Goal: Task Accomplishment & Management: Manage account settings

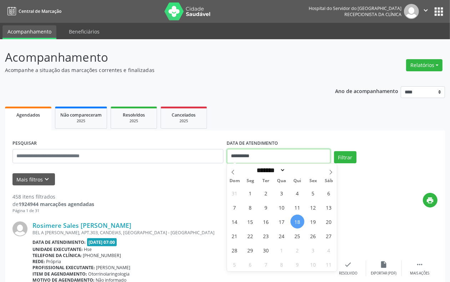
click at [251, 151] on input "**********" at bounding box center [279, 156] width 104 height 14
click at [279, 219] on span "17" at bounding box center [282, 222] width 14 height 14
type input "**********"
click at [277, 219] on span "17" at bounding box center [282, 222] width 14 height 14
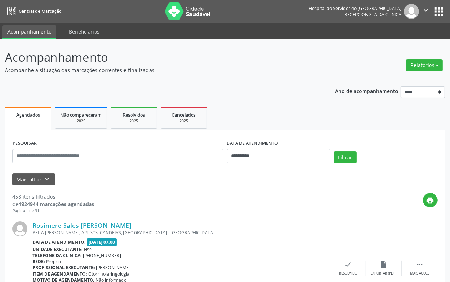
click at [277, 219] on div "Rosimere Sales [PERSON_NAME] BEL A ALM LEITE, APT.303, CANDEIAS, [GEOGRAPHIC_DA…" at bounding box center [224, 268] width 425 height 109
click at [45, 181] on icon "keyboard_arrow_down" at bounding box center [47, 180] width 8 height 8
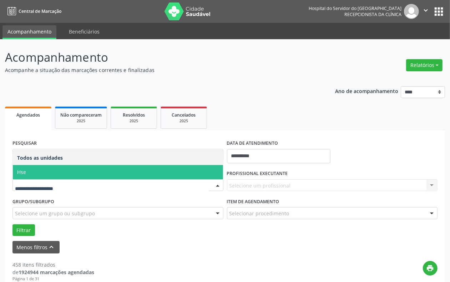
click at [51, 172] on span "Hse" at bounding box center [118, 172] width 210 height 14
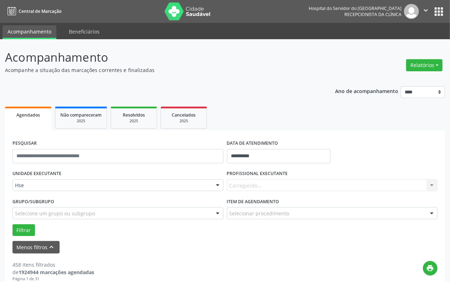
click at [240, 184] on div "Carregando... Nenhum resultado encontrado para: " " Não há nenhuma opção para s…" at bounding box center [332, 186] width 211 height 12
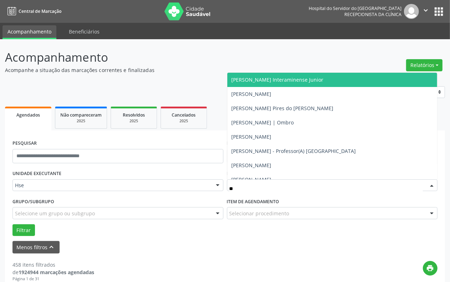
type input "***"
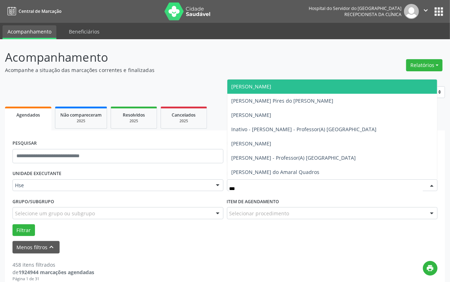
click at [272, 87] on span "[PERSON_NAME]" at bounding box center [252, 86] width 40 height 7
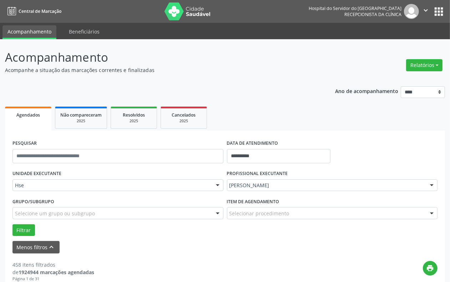
click at [25, 237] on form "**********" at bounding box center [224, 196] width 425 height 116
click at [24, 231] on button "Filtrar" at bounding box center [23, 231] width 22 height 12
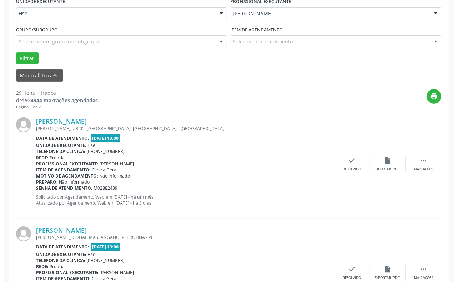
scroll to position [179, 0]
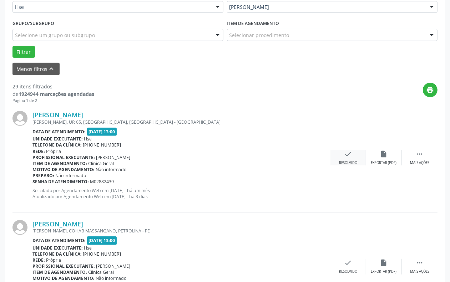
click at [351, 162] on div "Resolvido" at bounding box center [348, 163] width 18 height 5
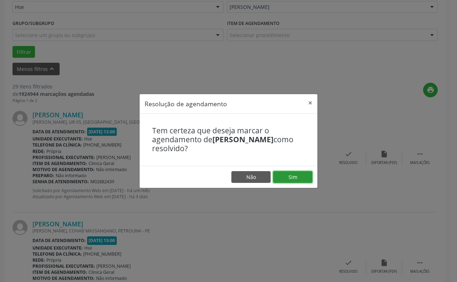
click at [279, 171] on button "Sim" at bounding box center [292, 177] width 39 height 12
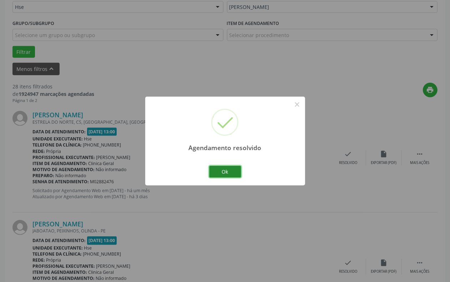
click at [231, 172] on button "Ok" at bounding box center [225, 172] width 32 height 12
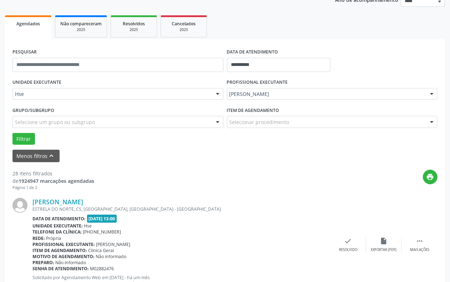
scroll to position [89, 0]
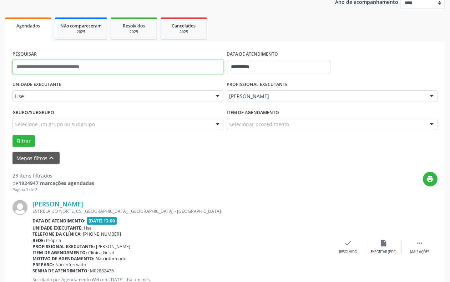
click at [66, 73] on input "text" at bounding box center [117, 67] width 211 height 14
click at [12, 135] on button "Filtrar" at bounding box center [23, 141] width 22 height 12
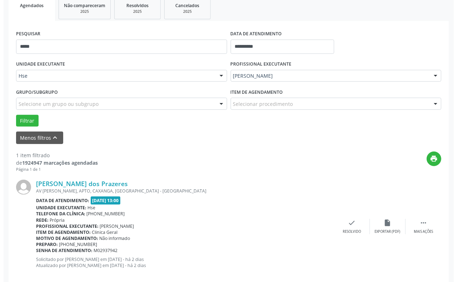
scroll to position [121, 0]
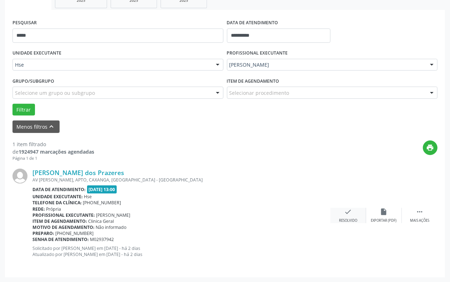
click at [341, 220] on div "Resolvido" at bounding box center [348, 221] width 18 height 5
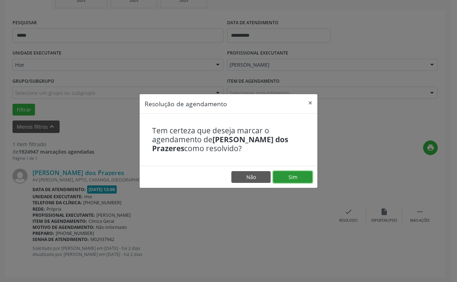
click at [285, 177] on button "Sim" at bounding box center [292, 177] width 39 height 12
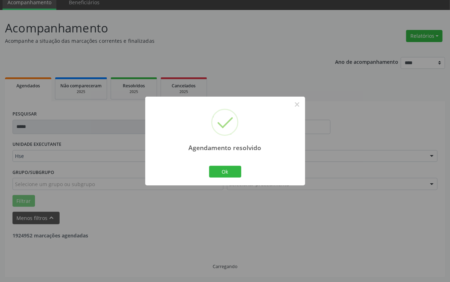
scroll to position [6, 0]
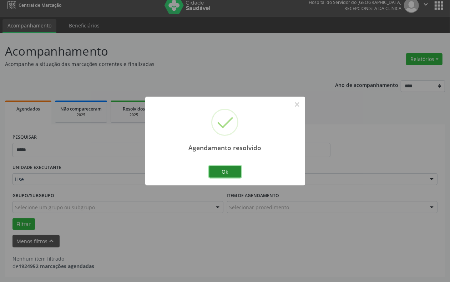
click at [220, 170] on button "Ok" at bounding box center [225, 172] width 32 height 12
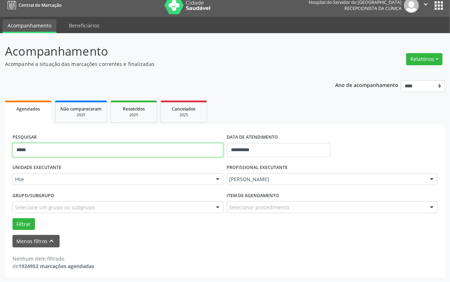
click at [152, 152] on input "*****" at bounding box center [117, 150] width 211 height 14
type input "*"
click at [12, 219] on button "Filtrar" at bounding box center [23, 225] width 22 height 12
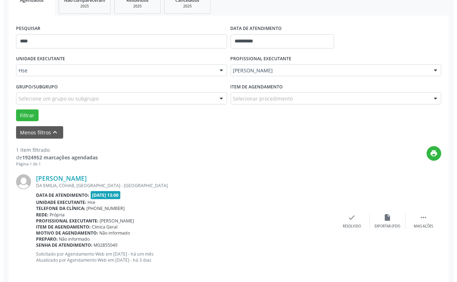
scroll to position [121, 0]
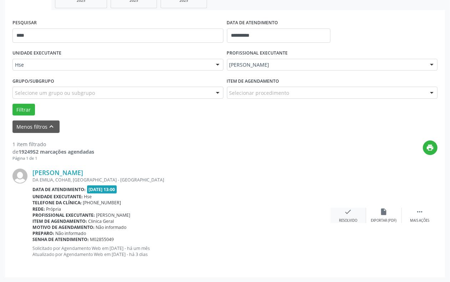
click at [342, 211] on div "check Resolvido" at bounding box center [349, 215] width 36 height 15
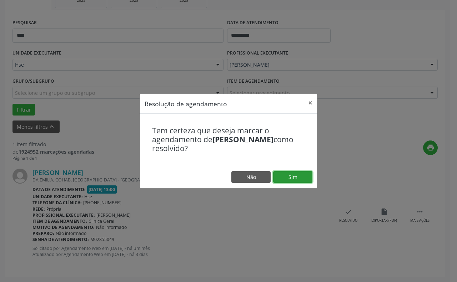
click at [297, 178] on button "Sim" at bounding box center [292, 177] width 39 height 12
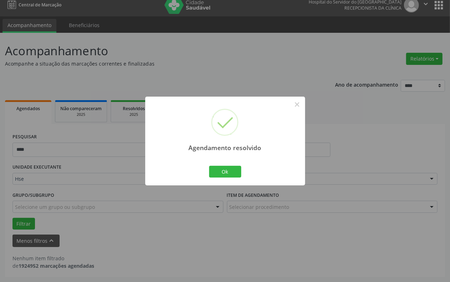
scroll to position [6, 0]
click at [228, 172] on button "Ok" at bounding box center [225, 172] width 32 height 12
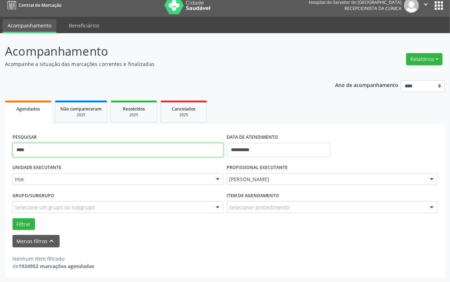
click at [157, 147] on input "****" at bounding box center [117, 150] width 211 height 14
click at [12, 219] on button "Filtrar" at bounding box center [23, 225] width 22 height 12
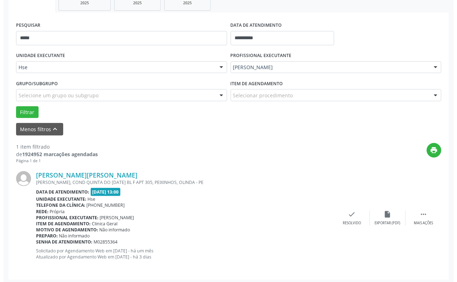
scroll to position [121, 0]
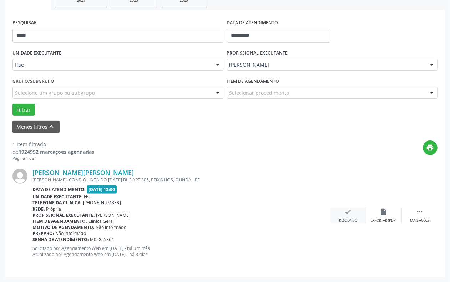
click at [338, 214] on div "check Resolvido" at bounding box center [349, 215] width 36 height 15
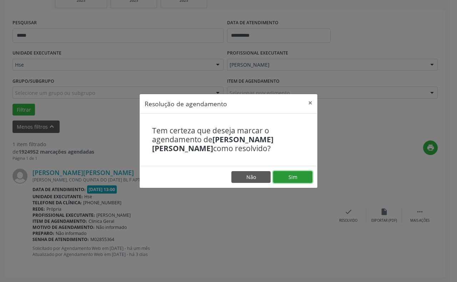
click at [274, 172] on button "Sim" at bounding box center [292, 177] width 39 height 12
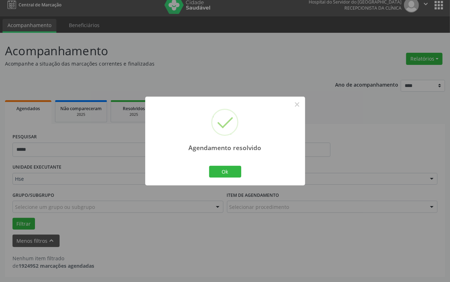
scroll to position [6, 0]
click at [231, 174] on button "Ok" at bounding box center [225, 172] width 32 height 12
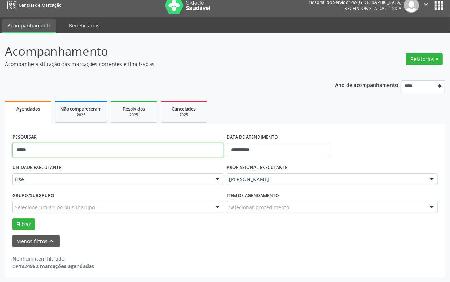
click at [165, 149] on input "*****" at bounding box center [117, 150] width 211 height 14
click at [12, 219] on button "Filtrar" at bounding box center [23, 225] width 22 height 12
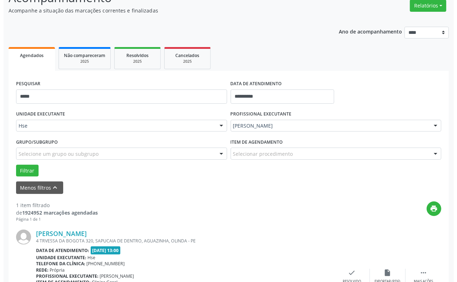
scroll to position [121, 0]
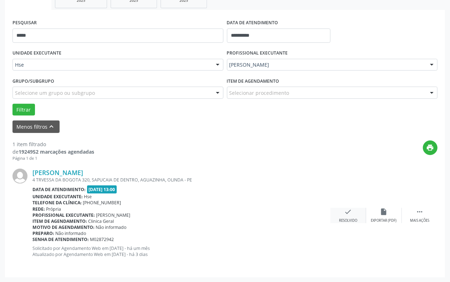
click at [345, 210] on icon "check" at bounding box center [349, 212] width 8 height 8
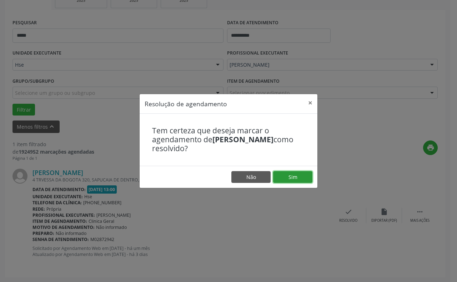
click at [282, 172] on button "Sim" at bounding box center [292, 177] width 39 height 12
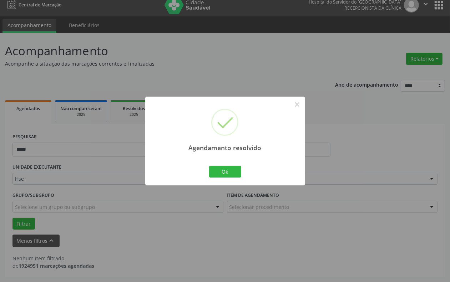
scroll to position [6, 0]
click at [225, 172] on button "Ok" at bounding box center [225, 172] width 32 height 12
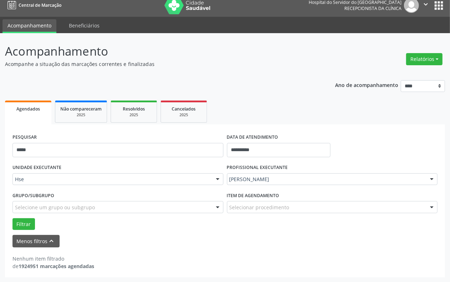
click at [166, 141] on div "PESQUISAR *****" at bounding box center [118, 147] width 215 height 30
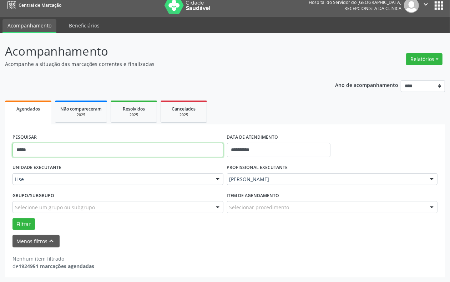
click at [162, 152] on input "*****" at bounding box center [117, 150] width 211 height 14
click at [163, 152] on input "*****" at bounding box center [117, 150] width 211 height 14
click at [12, 219] on button "Filtrar" at bounding box center [23, 225] width 22 height 12
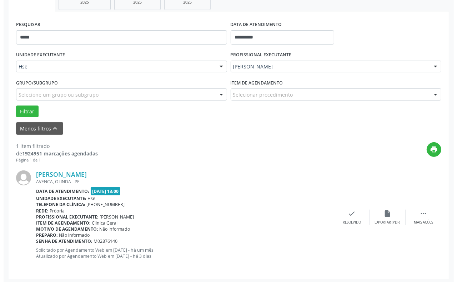
scroll to position [121, 0]
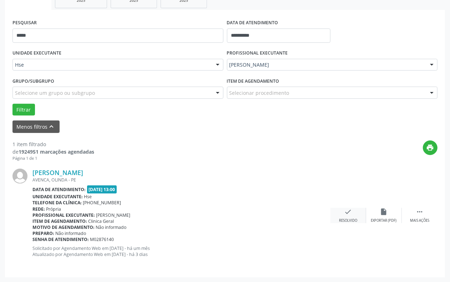
click at [342, 214] on div "check Resolvido" at bounding box center [349, 215] width 36 height 15
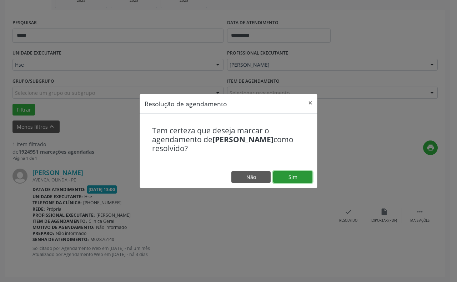
click at [282, 180] on button "Sim" at bounding box center [292, 177] width 39 height 12
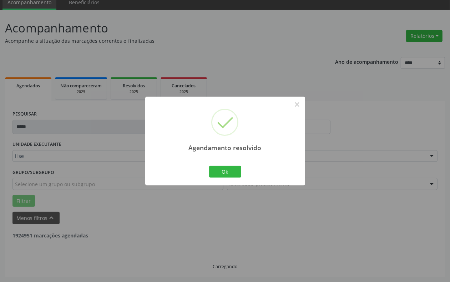
scroll to position [6, 0]
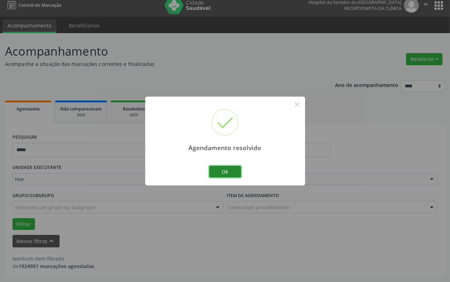
click at [224, 169] on button "Ok" at bounding box center [225, 172] width 32 height 12
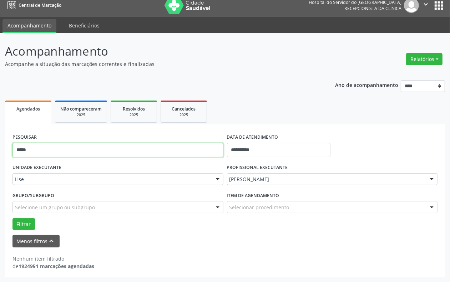
click at [122, 145] on input "*****" at bounding box center [117, 150] width 211 height 14
click at [12, 219] on button "Filtrar" at bounding box center [23, 225] width 22 height 12
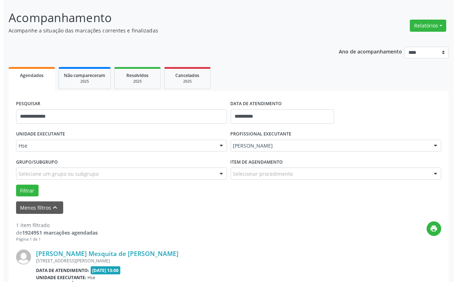
scroll to position [121, 0]
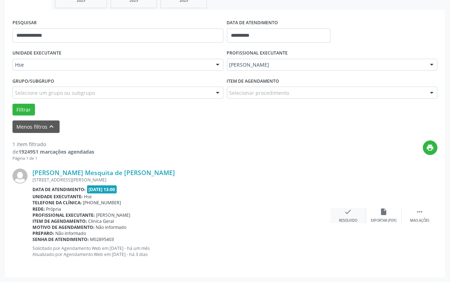
click at [347, 218] on div "check Resolvido" at bounding box center [349, 215] width 36 height 15
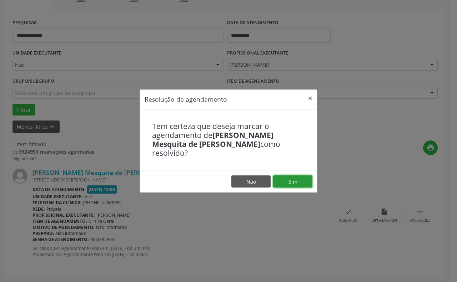
click at [288, 176] on button "Sim" at bounding box center [292, 182] width 39 height 12
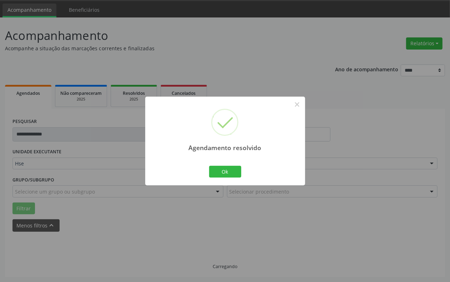
scroll to position [6, 0]
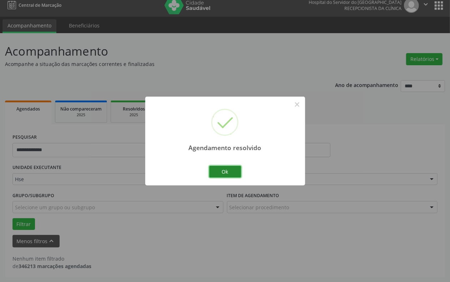
click at [221, 172] on button "Ok" at bounding box center [225, 172] width 32 height 12
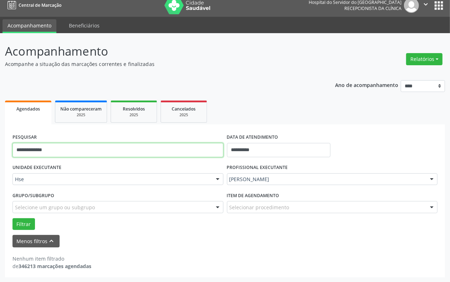
click at [171, 152] on input "**********" at bounding box center [117, 150] width 211 height 14
click at [12, 219] on button "Filtrar" at bounding box center [23, 225] width 22 height 12
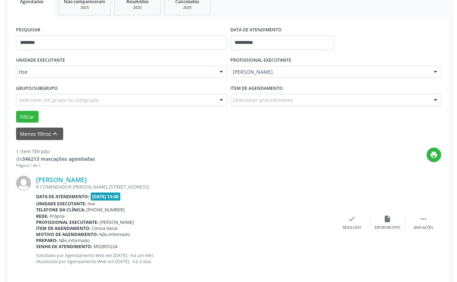
scroll to position [121, 0]
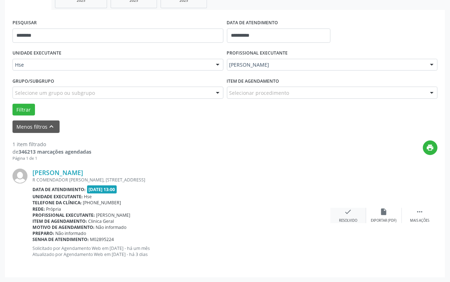
click at [346, 215] on icon "check" at bounding box center [349, 212] width 8 height 8
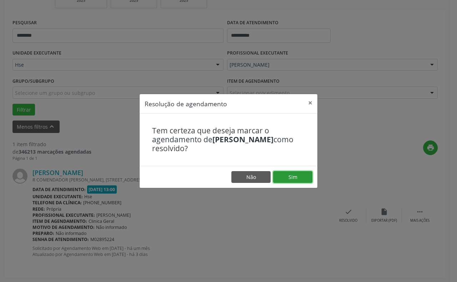
click at [294, 173] on button "Sim" at bounding box center [292, 177] width 39 height 12
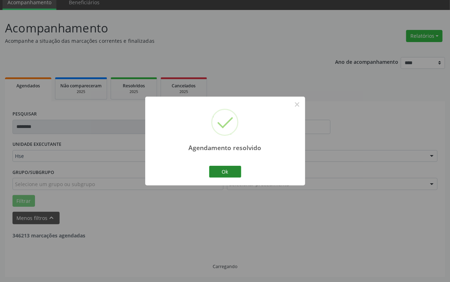
scroll to position [6, 0]
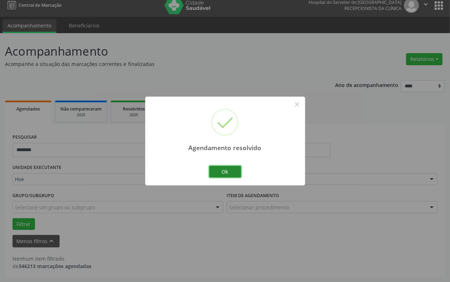
click at [227, 170] on button "Ok" at bounding box center [225, 172] width 32 height 12
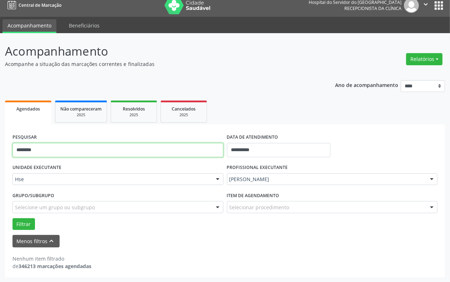
click at [126, 151] on input "********" at bounding box center [117, 150] width 211 height 14
click at [12, 219] on button "Filtrar" at bounding box center [23, 225] width 22 height 12
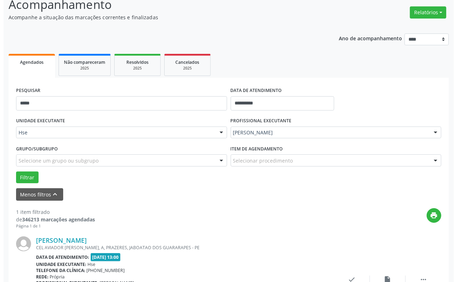
scroll to position [121, 0]
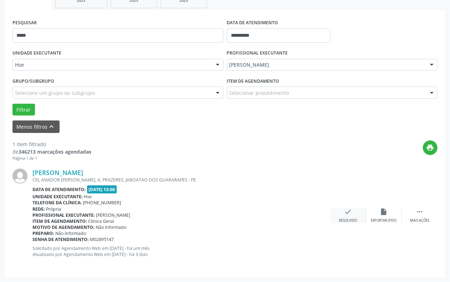
click at [342, 214] on div "check Resolvido" at bounding box center [349, 215] width 36 height 15
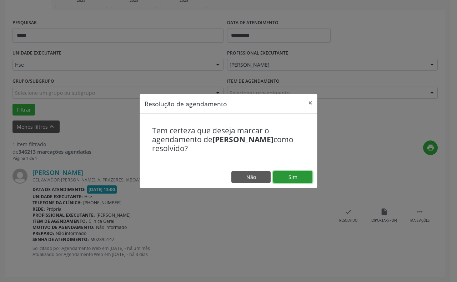
click at [283, 176] on button "Sim" at bounding box center [292, 177] width 39 height 12
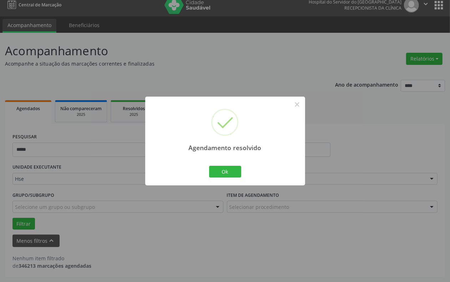
scroll to position [6, 0]
click at [231, 174] on button "Ok" at bounding box center [225, 172] width 32 height 12
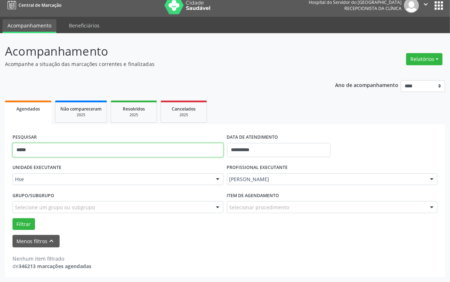
click at [154, 156] on input "*****" at bounding box center [117, 150] width 211 height 14
click at [12, 219] on button "Filtrar" at bounding box center [23, 225] width 22 height 12
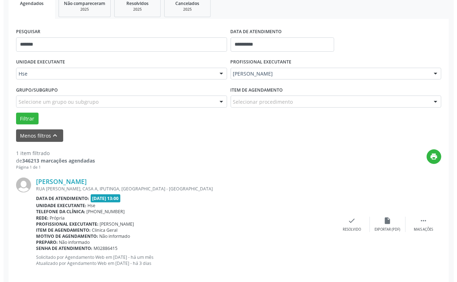
scroll to position [121, 0]
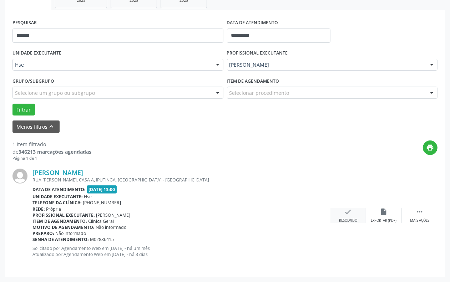
click at [355, 219] on div "Resolvido" at bounding box center [348, 221] width 18 height 5
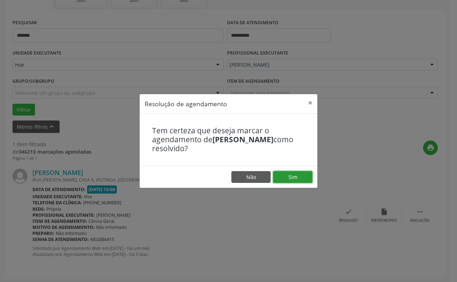
click at [290, 177] on button "Sim" at bounding box center [292, 177] width 39 height 12
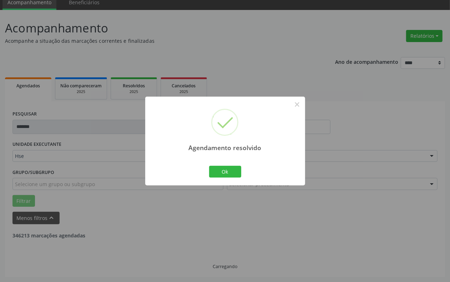
scroll to position [6, 0]
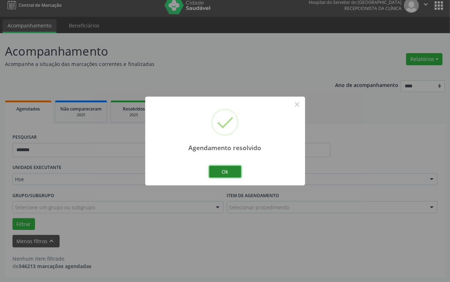
click at [230, 170] on button "Ok" at bounding box center [225, 172] width 32 height 12
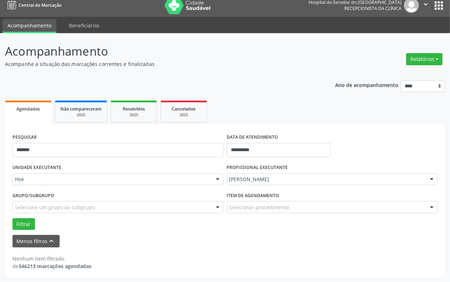
click at [170, 141] on div "PESQUISAR *******" at bounding box center [118, 147] width 215 height 30
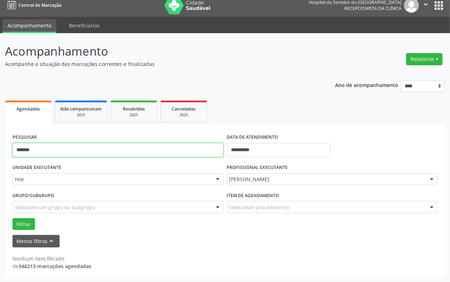
click at [168, 149] on input "*******" at bounding box center [117, 150] width 211 height 14
click at [166, 152] on input "*******" at bounding box center [117, 150] width 211 height 14
click at [12, 219] on button "Filtrar" at bounding box center [23, 225] width 22 height 12
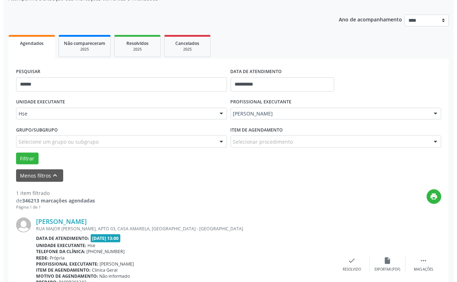
scroll to position [121, 0]
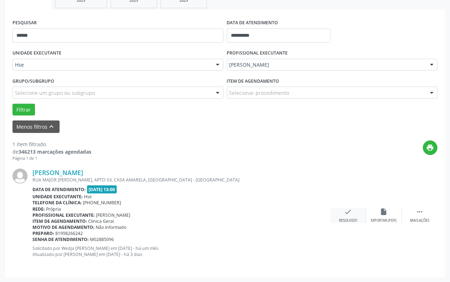
click at [344, 215] on div "check Resolvido" at bounding box center [349, 215] width 36 height 15
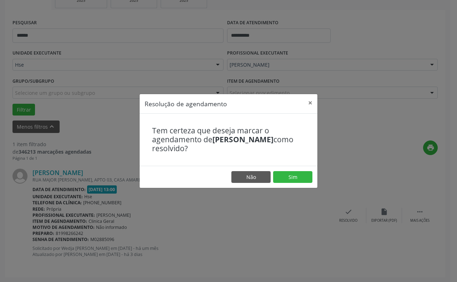
click at [299, 170] on footer "Não Sim" at bounding box center [229, 177] width 178 height 22
click at [288, 175] on button "Sim" at bounding box center [292, 177] width 39 height 12
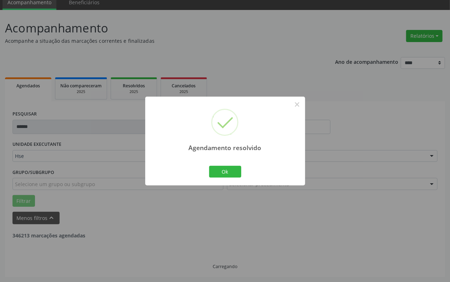
scroll to position [6, 0]
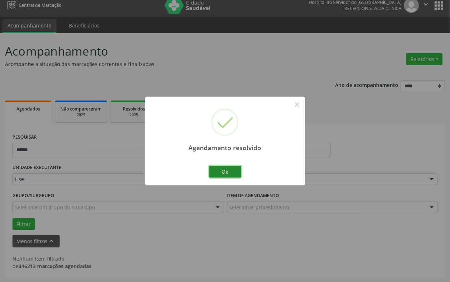
click at [231, 171] on button "Ok" at bounding box center [225, 172] width 32 height 12
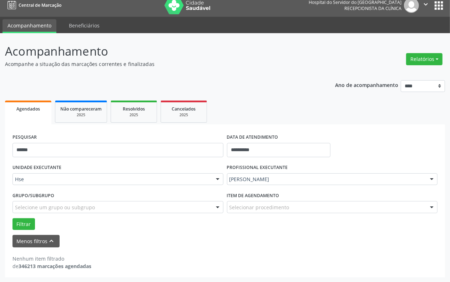
click at [187, 138] on div "PESQUISAR ******" at bounding box center [118, 147] width 215 height 30
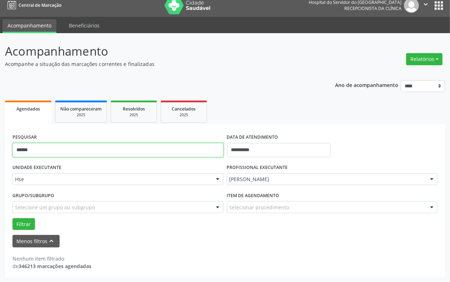
click at [180, 151] on input "******" at bounding box center [117, 150] width 211 height 14
click at [12, 219] on button "Filtrar" at bounding box center [23, 225] width 22 height 12
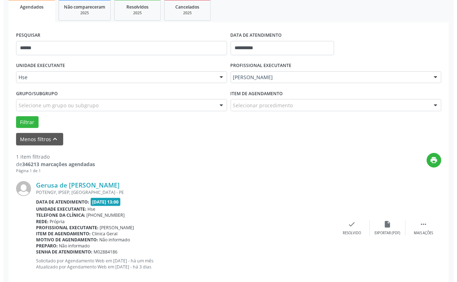
scroll to position [121, 0]
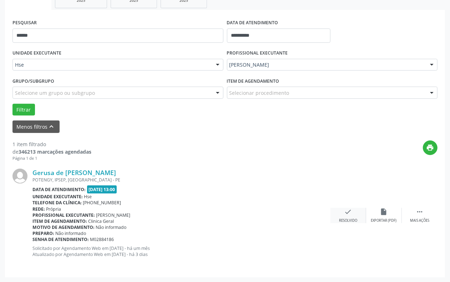
click at [345, 221] on div "Resolvido" at bounding box center [348, 221] width 18 height 5
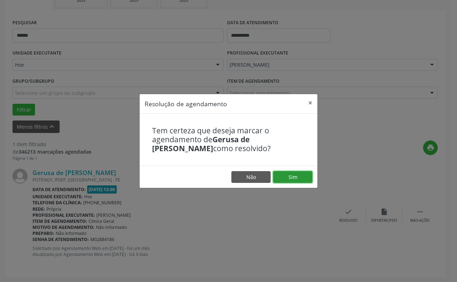
click at [310, 180] on button "Sim" at bounding box center [292, 177] width 39 height 12
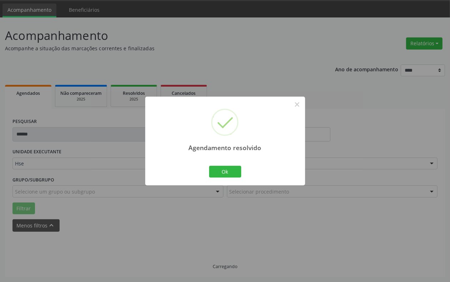
scroll to position [6, 0]
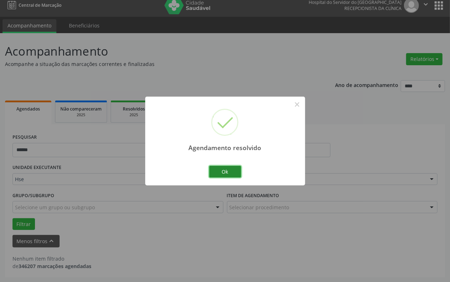
click at [231, 171] on button "Ok" at bounding box center [225, 172] width 32 height 12
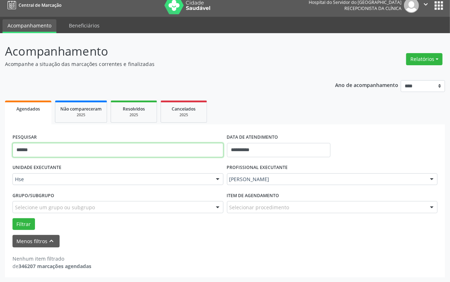
click at [199, 152] on input "******" at bounding box center [117, 150] width 211 height 14
click at [12, 219] on button "Filtrar" at bounding box center [23, 225] width 22 height 12
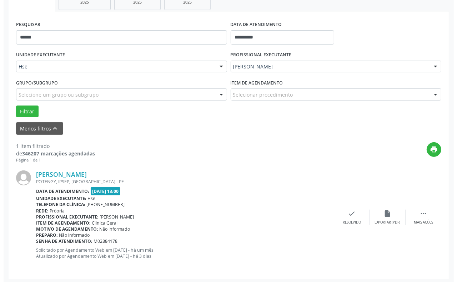
scroll to position [121, 0]
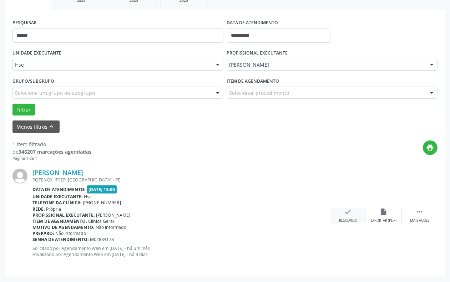
click at [353, 220] on div "Resolvido" at bounding box center [348, 221] width 18 height 5
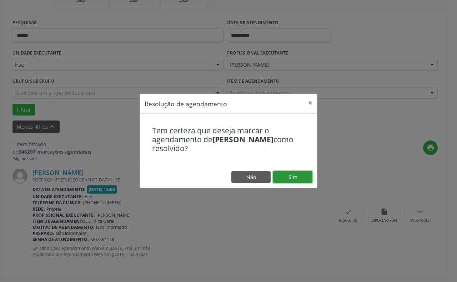
click at [294, 179] on button "Sim" at bounding box center [292, 177] width 39 height 12
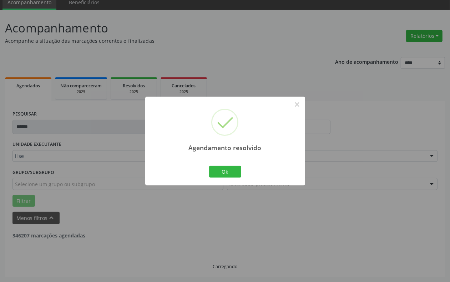
scroll to position [6, 0]
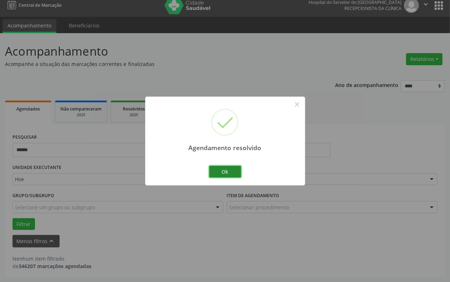
click at [229, 169] on button "Ok" at bounding box center [225, 172] width 32 height 12
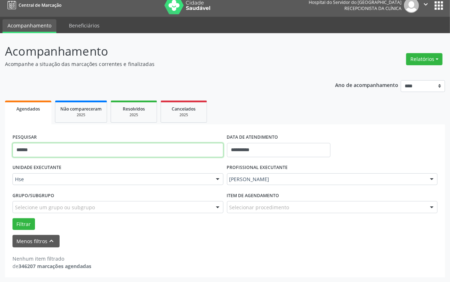
click at [207, 151] on input "******" at bounding box center [117, 150] width 211 height 14
click at [12, 219] on button "Filtrar" at bounding box center [23, 225] width 22 height 12
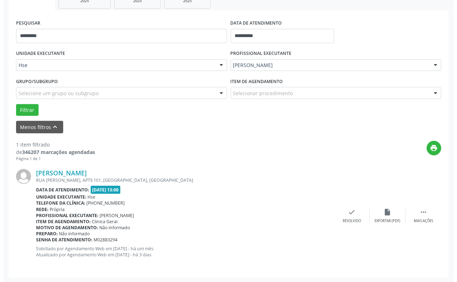
scroll to position [121, 0]
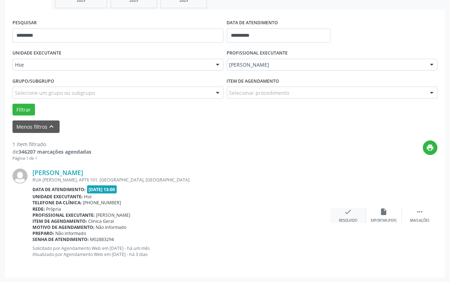
click at [337, 218] on div "check Resolvido" at bounding box center [349, 215] width 36 height 15
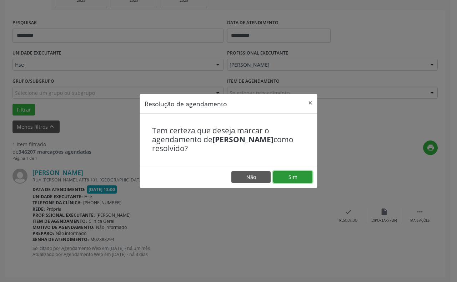
click at [291, 180] on button "Sim" at bounding box center [292, 177] width 39 height 12
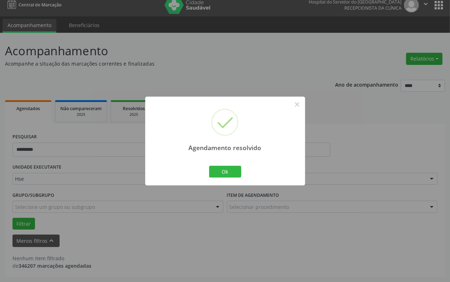
scroll to position [6, 0]
click at [224, 174] on button "Ok" at bounding box center [225, 172] width 32 height 12
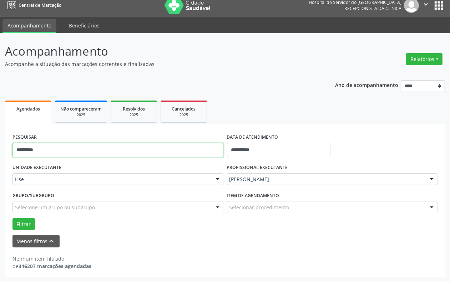
click at [187, 151] on input "*********" at bounding box center [117, 150] width 211 height 14
click at [12, 219] on button "Filtrar" at bounding box center [23, 225] width 22 height 12
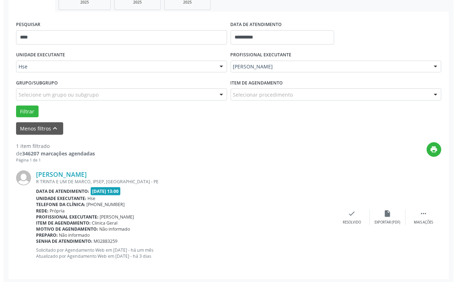
scroll to position [121, 0]
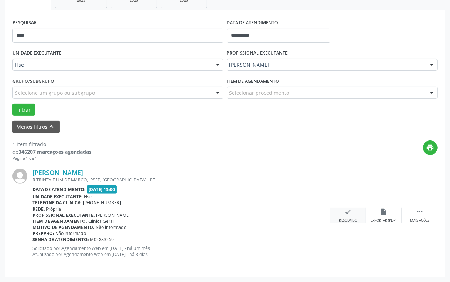
click at [347, 208] on icon "check" at bounding box center [349, 212] width 8 height 8
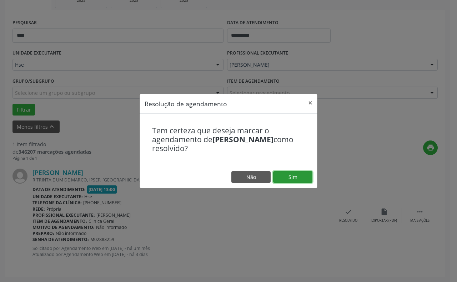
click at [284, 175] on button "Sim" at bounding box center [292, 177] width 39 height 12
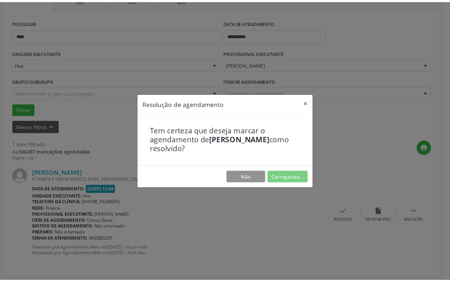
scroll to position [22, 0]
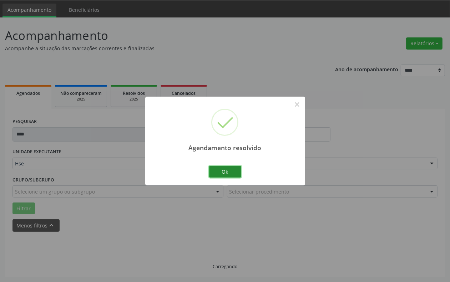
click at [220, 168] on button "Ok" at bounding box center [225, 172] width 32 height 12
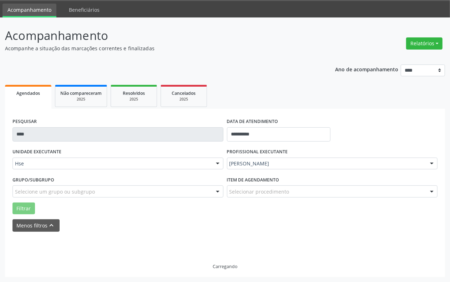
scroll to position [6, 0]
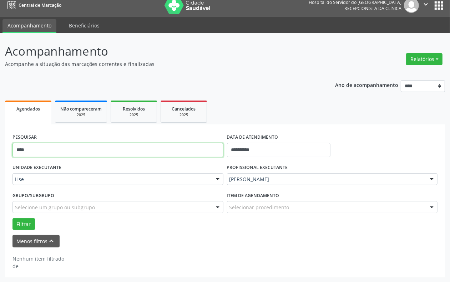
click at [189, 147] on input "****" at bounding box center [117, 150] width 211 height 14
click at [12, 219] on button "Filtrar" at bounding box center [23, 225] width 22 height 12
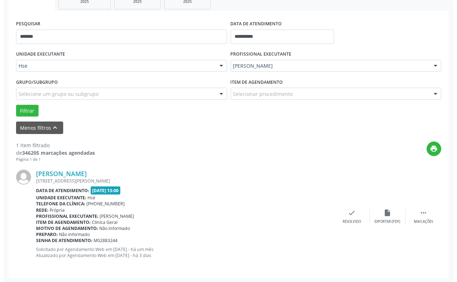
scroll to position [121, 0]
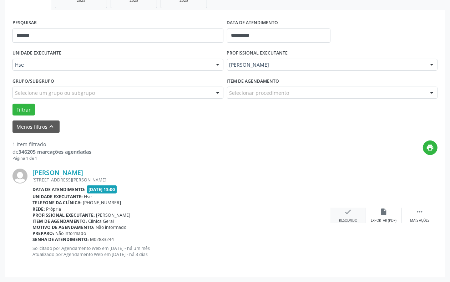
click at [338, 215] on div "check Resolvido" at bounding box center [349, 215] width 36 height 15
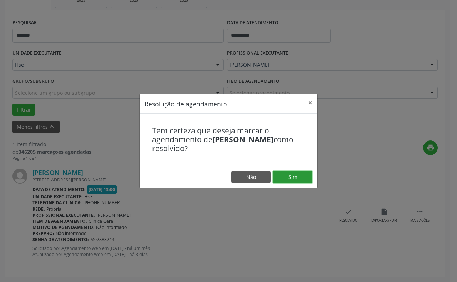
click at [294, 177] on button "Sim" at bounding box center [292, 177] width 39 height 12
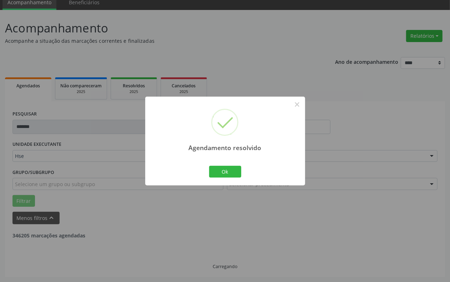
scroll to position [6, 0]
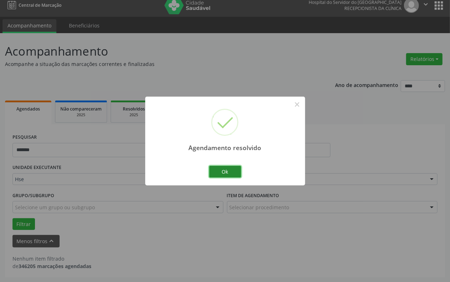
click at [238, 171] on button "Ok" at bounding box center [225, 172] width 32 height 12
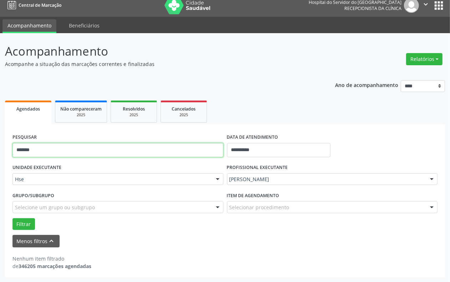
click at [205, 146] on input "*******" at bounding box center [117, 150] width 211 height 14
click at [12, 219] on button "Filtrar" at bounding box center [23, 225] width 22 height 12
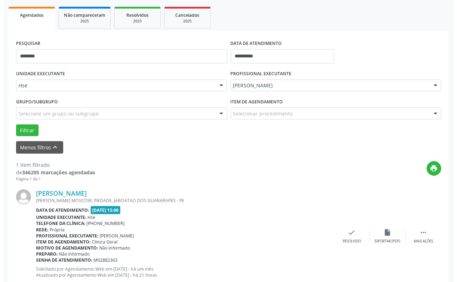
scroll to position [121, 0]
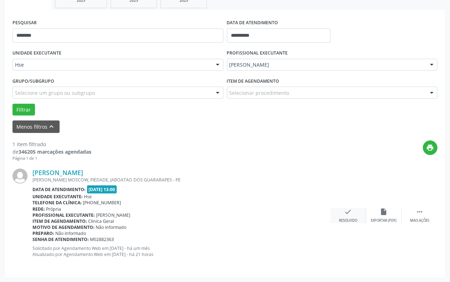
click at [342, 215] on div "check Resolvido" at bounding box center [349, 215] width 36 height 15
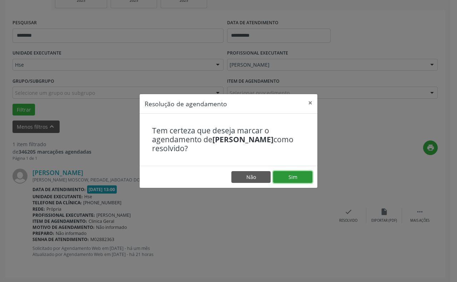
click at [293, 172] on button "Sim" at bounding box center [292, 177] width 39 height 12
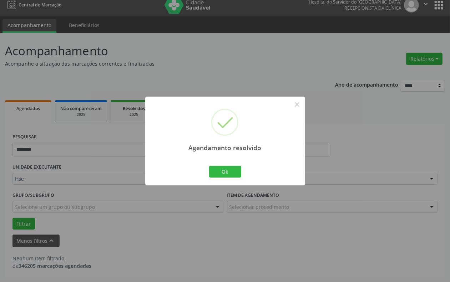
scroll to position [6, 0]
drag, startPoint x: 209, startPoint y: 184, endPoint x: 212, endPoint y: 174, distance: 11.0
click at [209, 182] on div "Agendamento resolvido × Ok Cancel" at bounding box center [225, 141] width 160 height 89
click at [214, 172] on button "Ok" at bounding box center [225, 172] width 32 height 12
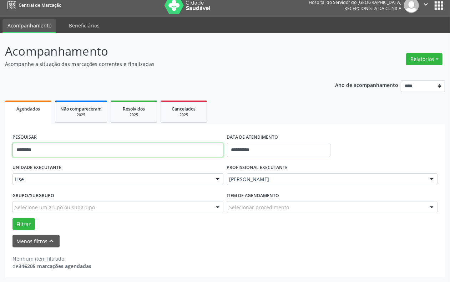
click at [214, 154] on input "********" at bounding box center [117, 150] width 211 height 14
type input "******"
click at [12, 219] on button "Filtrar" at bounding box center [23, 225] width 22 height 12
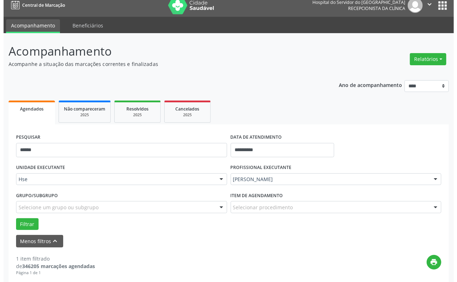
scroll to position [121, 0]
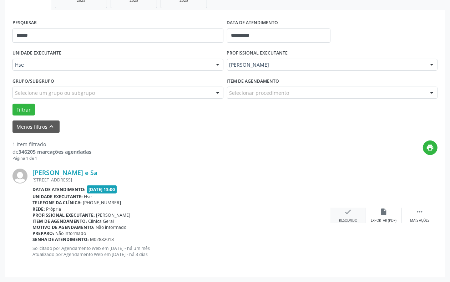
click at [344, 220] on div "Resolvido" at bounding box center [348, 221] width 18 height 5
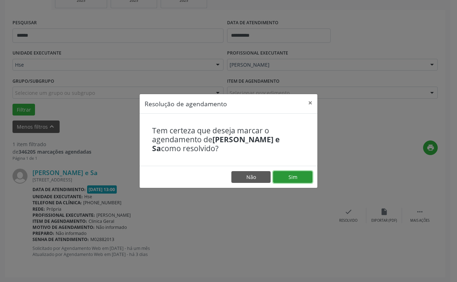
click at [290, 177] on button "Sim" at bounding box center [292, 177] width 39 height 12
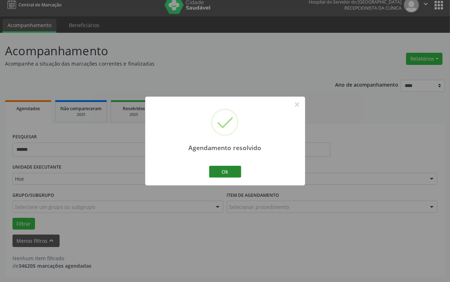
scroll to position [6, 0]
drag, startPoint x: 227, startPoint y: 167, endPoint x: 226, endPoint y: 174, distance: 6.9
click at [227, 166] on button "Ok" at bounding box center [225, 172] width 32 height 12
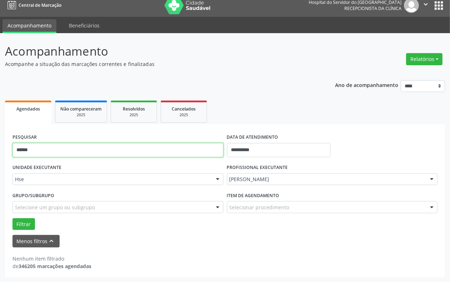
click at [222, 148] on input "******" at bounding box center [117, 150] width 211 height 14
click at [12, 219] on button "Filtrar" at bounding box center [23, 225] width 22 height 12
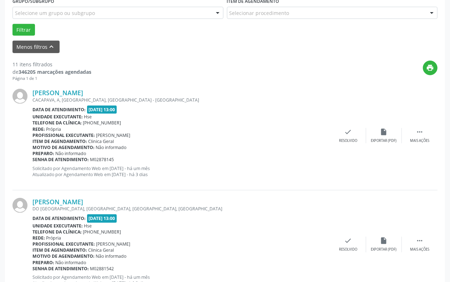
scroll to position [229, 0]
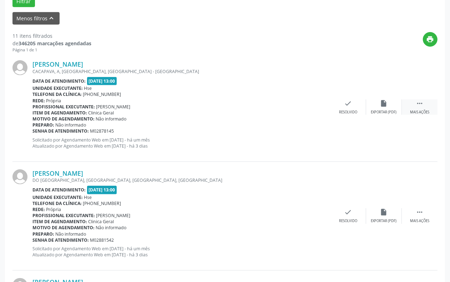
click at [413, 106] on div " Mais ações" at bounding box center [420, 107] width 36 height 15
click at [389, 117] on div "[PERSON_NAME] [GEOGRAPHIC_DATA], A, [GEOGRAPHIC_DATA], [GEOGRAPHIC_DATA] - [GEO…" at bounding box center [224, 107] width 425 height 109
click at [381, 104] on icon "alarm_off" at bounding box center [384, 104] width 8 height 8
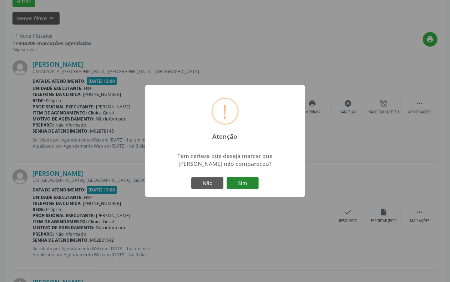
click at [241, 188] on button "Sim" at bounding box center [243, 183] width 32 height 12
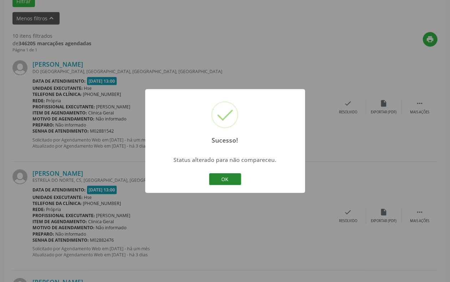
click at [227, 181] on button "OK" at bounding box center [225, 180] width 32 height 12
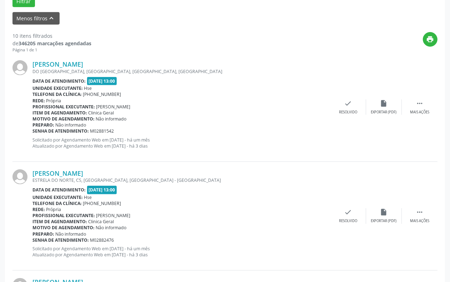
click at [416, 118] on div "[PERSON_NAME] DO [GEOGRAPHIC_DATA], [GEOGRAPHIC_DATA], [GEOGRAPHIC_DATA], [GEOG…" at bounding box center [224, 107] width 425 height 109
click at [419, 106] on icon "" at bounding box center [420, 104] width 8 height 8
click at [385, 106] on icon "alarm_off" at bounding box center [384, 104] width 8 height 8
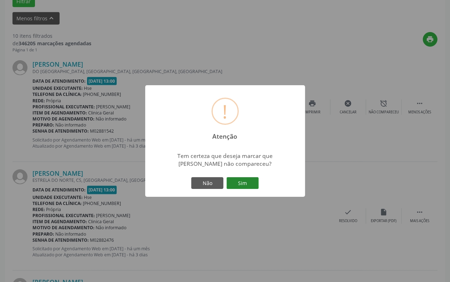
click at [244, 186] on button "Sim" at bounding box center [243, 183] width 32 height 12
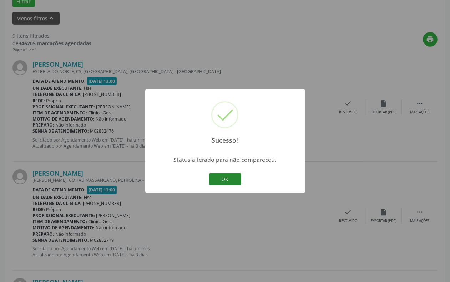
click at [238, 179] on button "OK" at bounding box center [225, 180] width 32 height 12
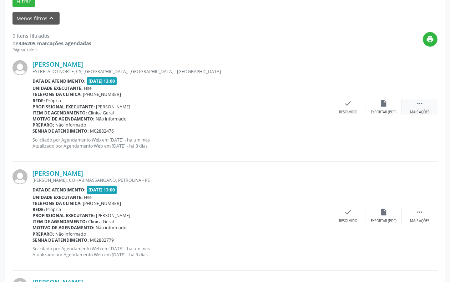
click at [424, 102] on icon "" at bounding box center [420, 104] width 8 height 8
click at [373, 103] on div "alarm_off Não compareceu" at bounding box center [384, 107] width 36 height 15
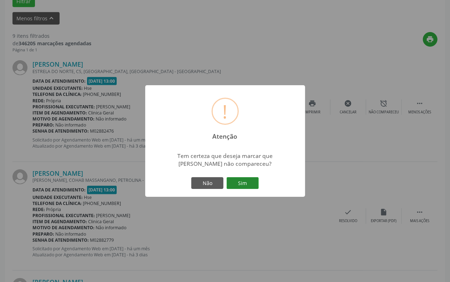
click at [252, 185] on button "Sim" at bounding box center [243, 183] width 32 height 12
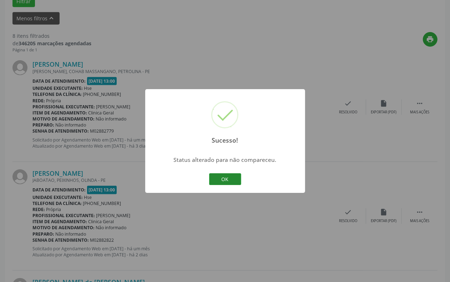
click at [227, 181] on button "OK" at bounding box center [225, 180] width 32 height 12
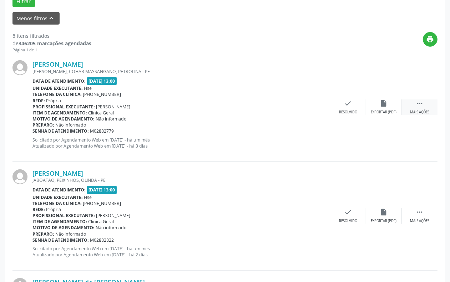
click at [416, 111] on div "Mais ações" at bounding box center [419, 112] width 19 height 5
click at [387, 111] on div "Não compareceu" at bounding box center [384, 112] width 30 height 5
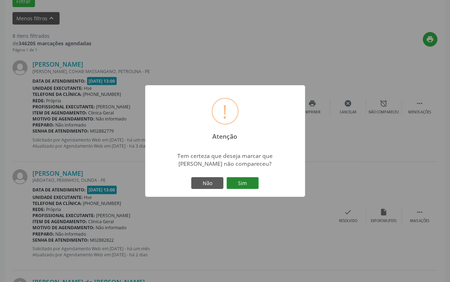
click at [246, 182] on button "Sim" at bounding box center [243, 183] width 32 height 12
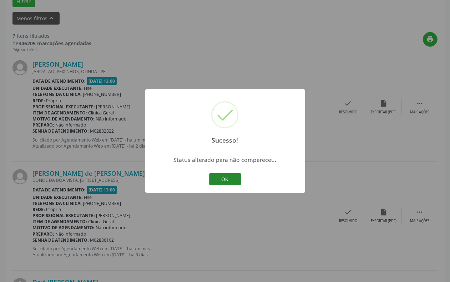
click at [236, 177] on button "OK" at bounding box center [225, 180] width 32 height 12
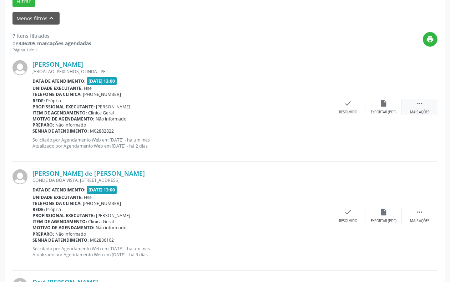
click at [416, 108] on div " Mais ações" at bounding box center [420, 107] width 36 height 15
click at [397, 115] on div "Não compareceu" at bounding box center [384, 112] width 30 height 5
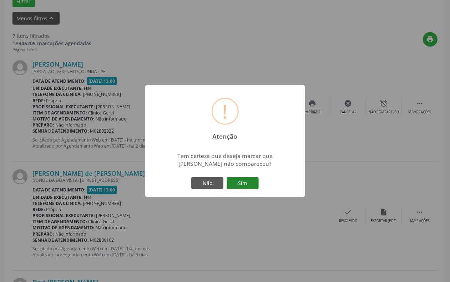
click at [257, 183] on button "Sim" at bounding box center [243, 183] width 32 height 12
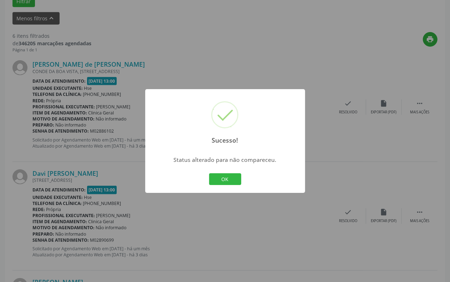
click at [249, 175] on div "Sucesso! × Status alterado para não compareceu. OK Cancel" at bounding box center [225, 141] width 160 height 104
click at [236, 179] on button "OK" at bounding box center [225, 180] width 32 height 12
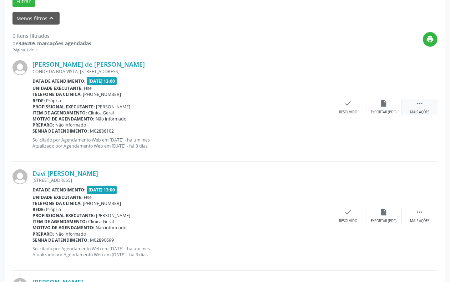
click at [419, 111] on div "Mais ações" at bounding box center [419, 112] width 19 height 5
click at [384, 111] on div "Não compareceu" at bounding box center [384, 112] width 30 height 5
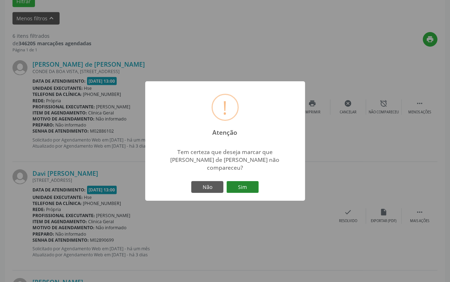
click at [249, 181] on button "Sim" at bounding box center [243, 187] width 32 height 12
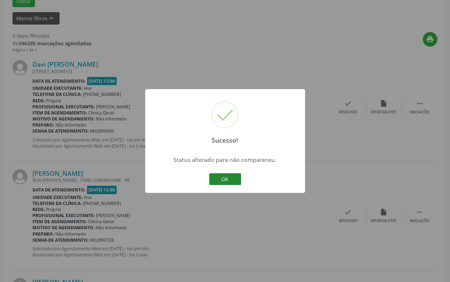
click at [223, 178] on button "OK" at bounding box center [225, 180] width 32 height 12
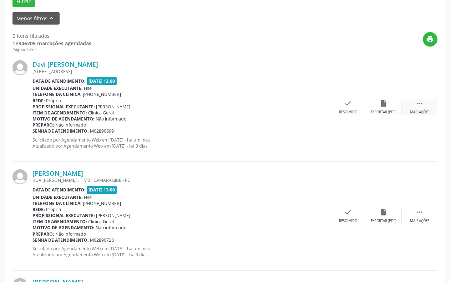
click at [413, 106] on div " Mais ações" at bounding box center [420, 107] width 36 height 15
click at [386, 111] on div "Não compareceu" at bounding box center [384, 112] width 30 height 5
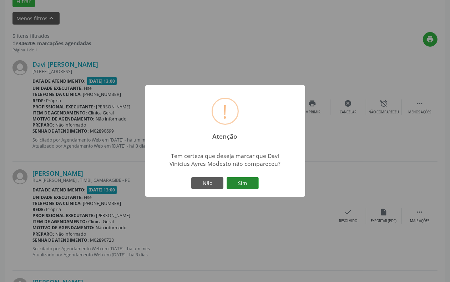
click at [243, 185] on button "Sim" at bounding box center [243, 183] width 32 height 12
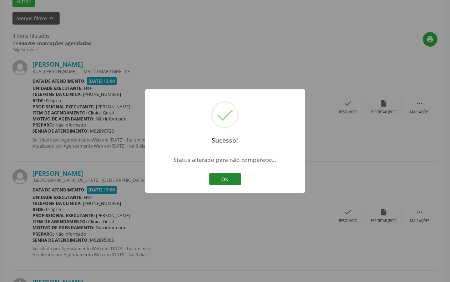
click at [237, 177] on button "OK" at bounding box center [225, 180] width 32 height 12
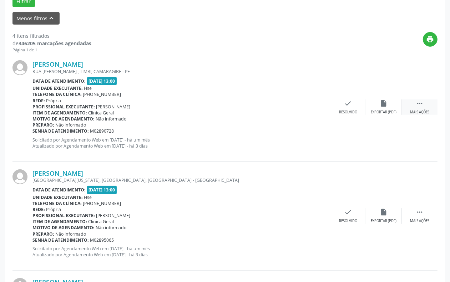
click at [427, 104] on div " Mais ações" at bounding box center [420, 107] width 36 height 15
click at [388, 113] on div "Não compareceu" at bounding box center [384, 112] width 30 height 5
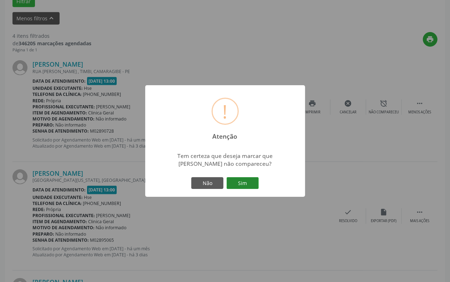
click at [242, 184] on button "Sim" at bounding box center [243, 183] width 32 height 12
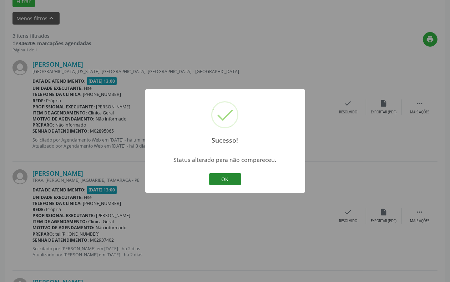
click at [228, 177] on button "OK" at bounding box center [225, 180] width 32 height 12
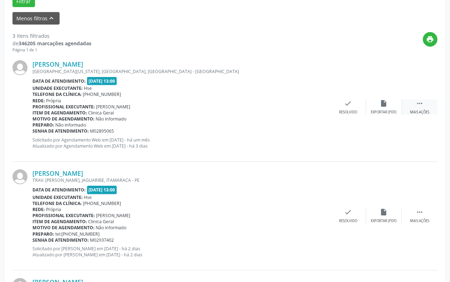
click at [414, 109] on div " Mais ações" at bounding box center [420, 107] width 36 height 15
click at [383, 107] on div "alarm_off Não compareceu" at bounding box center [384, 107] width 36 height 15
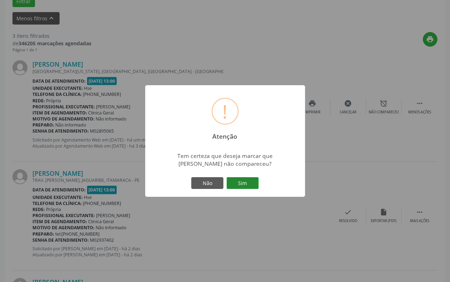
click at [256, 183] on button "Sim" at bounding box center [243, 183] width 32 height 12
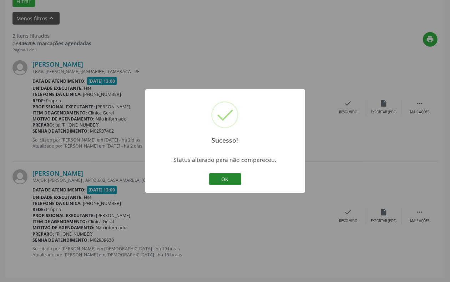
click at [225, 176] on button "OK" at bounding box center [225, 180] width 32 height 12
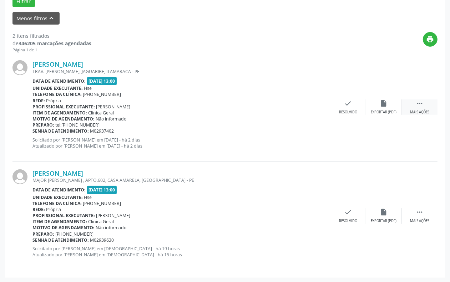
click at [424, 108] on div " Mais ações" at bounding box center [420, 107] width 36 height 15
click at [374, 108] on div "alarm_off Não compareceu" at bounding box center [384, 107] width 36 height 15
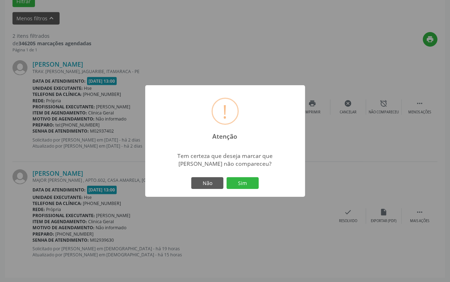
click at [240, 189] on div "Não Sim" at bounding box center [225, 183] width 71 height 15
click at [242, 182] on button "Sim" at bounding box center [243, 183] width 32 height 12
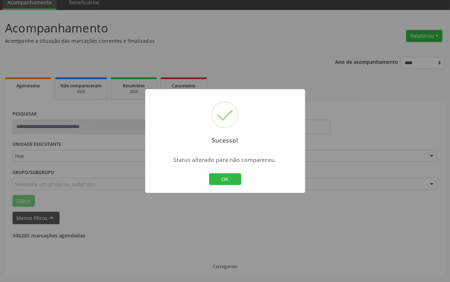
scroll to position [121, 0]
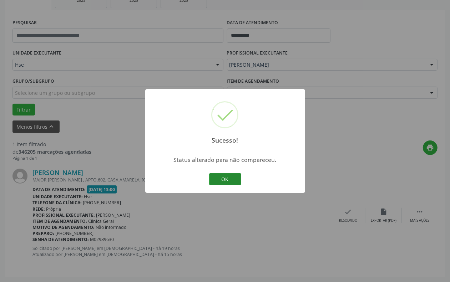
click at [226, 179] on button "OK" at bounding box center [225, 180] width 32 height 12
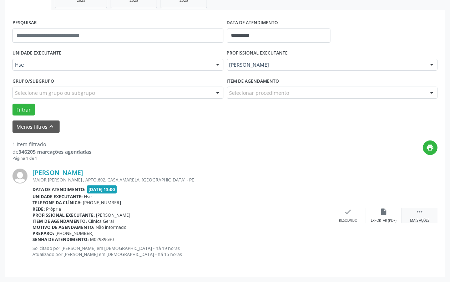
click at [424, 213] on div " Mais ações" at bounding box center [420, 215] width 36 height 15
click at [390, 209] on div "alarm_off Não compareceu" at bounding box center [384, 215] width 36 height 15
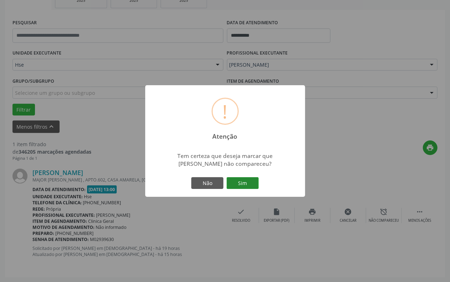
click at [249, 181] on button "Sim" at bounding box center [243, 183] width 32 height 12
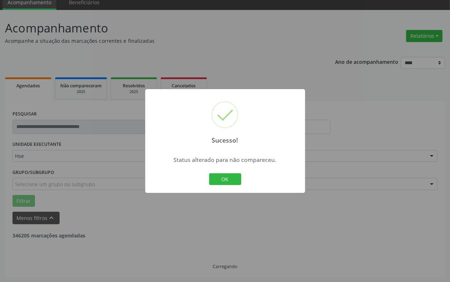
scroll to position [6, 0]
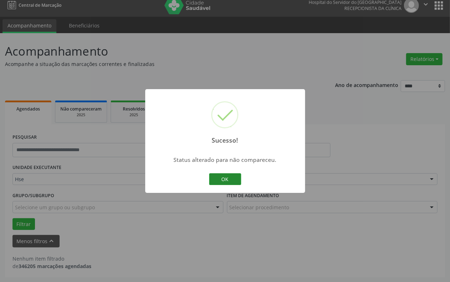
click at [237, 177] on button "OK" at bounding box center [225, 180] width 32 height 12
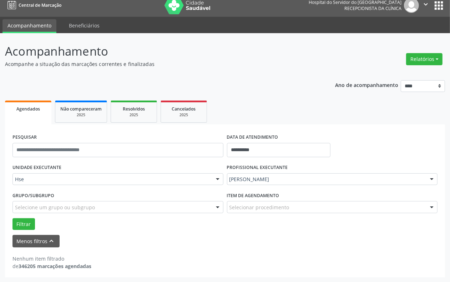
drag, startPoint x: 186, startPoint y: 13, endPoint x: 185, endPoint y: 4, distance: 9.8
click at [186, 13] on img at bounding box center [188, 5] width 46 height 18
